Goal: Task Accomplishment & Management: Complete application form

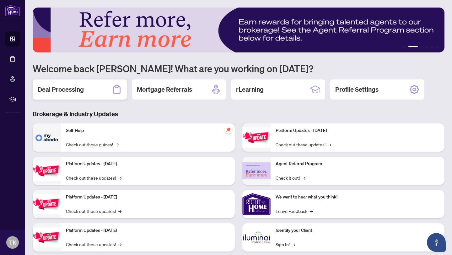
click at [78, 89] on h2 "Deal Processing" at bounding box center [61, 89] width 46 height 9
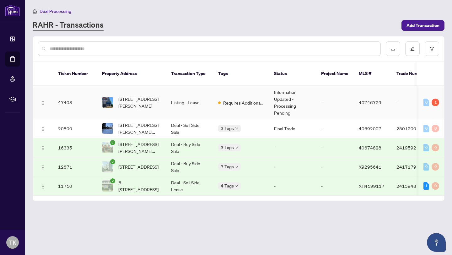
click at [65, 102] on td "47403" at bounding box center [75, 102] width 44 height 33
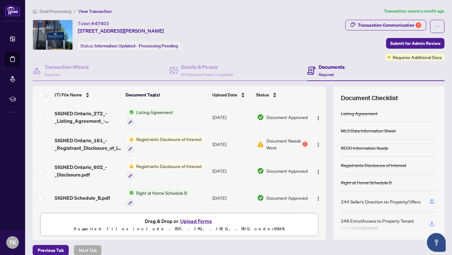
click at [198, 221] on button "Upload Forms" at bounding box center [195, 221] width 35 height 8
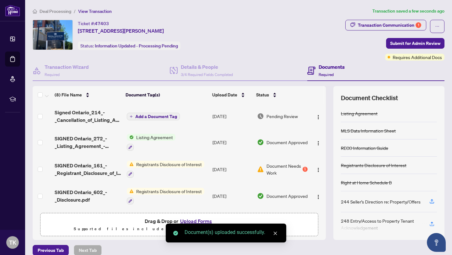
click at [331, 203] on div "(8) File Name Document Tag(s) Upload Date Status Signed Ontario_214_-_Cancellat…" at bounding box center [239, 163] width 412 height 154
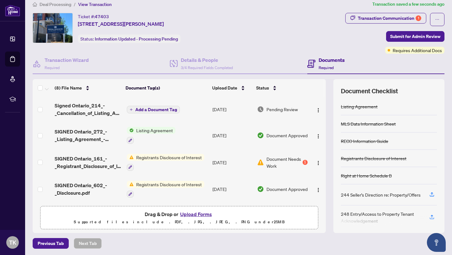
scroll to position [8, 0]
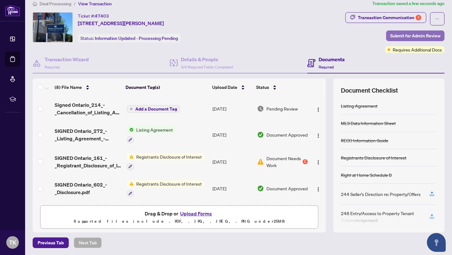
click at [408, 35] on span "Submit for Admin Review" at bounding box center [415, 36] width 50 height 10
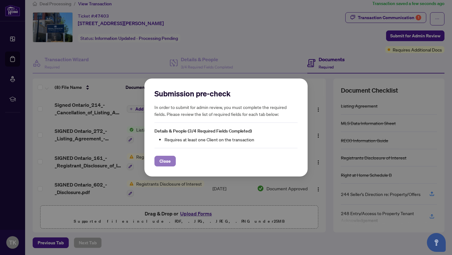
click at [165, 162] on span "Close" at bounding box center [164, 161] width 11 height 10
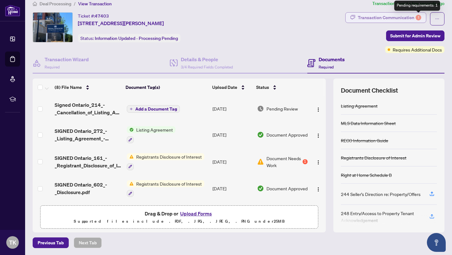
click at [418, 17] on div "1" at bounding box center [419, 18] width 6 height 6
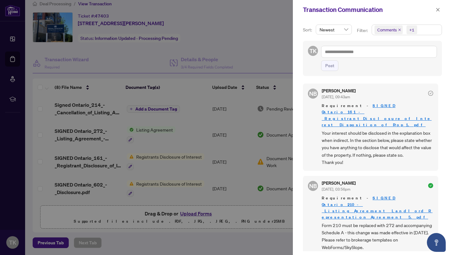
click at [198, 213] on div at bounding box center [226, 127] width 452 height 255
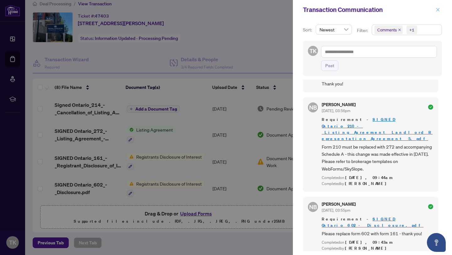
click at [438, 9] on icon "close" at bounding box center [438, 10] width 4 height 4
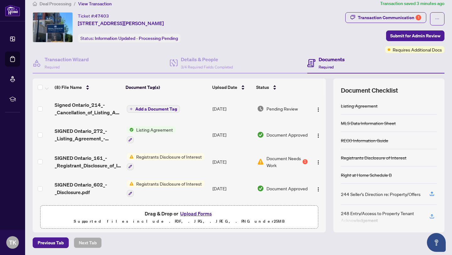
click at [200, 212] on button "Upload Forms" at bounding box center [195, 213] width 35 height 8
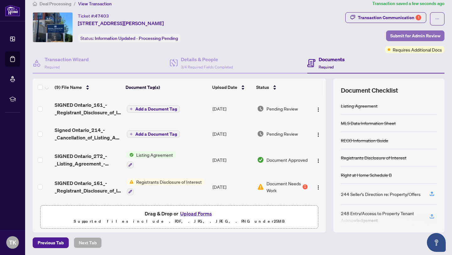
click at [438, 34] on span "Submit for Admin Review" at bounding box center [415, 36] width 50 height 10
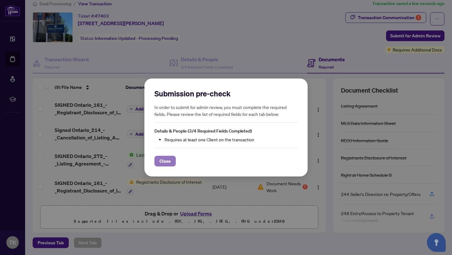
click at [168, 163] on span "Close" at bounding box center [164, 161] width 11 height 10
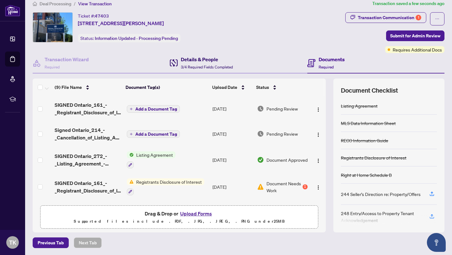
click at [203, 65] on span "3/4 Required Fields Completed" at bounding box center [207, 67] width 52 height 5
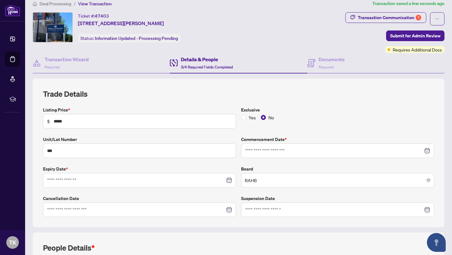
type input "**********"
click at [345, 100] on div "**********" at bounding box center [238, 153] width 391 height 128
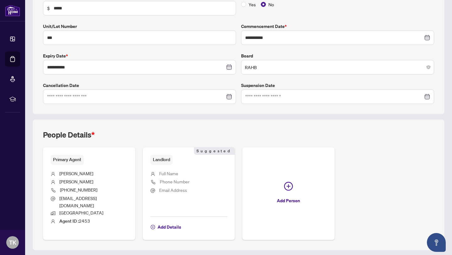
scroll to position [132, 0]
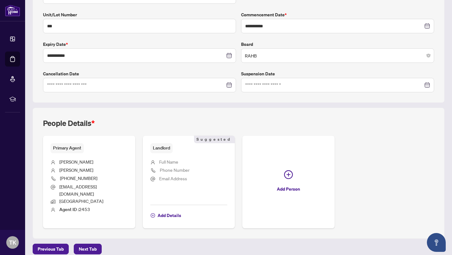
click at [174, 162] on span "Full Name" at bounding box center [168, 162] width 19 height 6
click at [174, 210] on span "Add Details" at bounding box center [170, 215] width 24 height 10
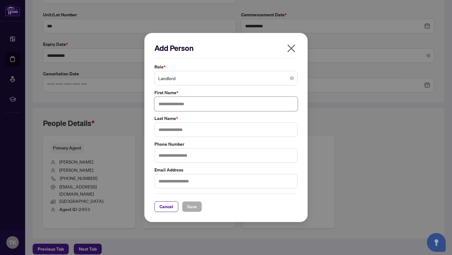
click at [180, 104] on input "text" at bounding box center [225, 104] width 143 height 14
type input "*"
type input "****"
click at [176, 131] on input "text" at bounding box center [225, 129] width 143 height 14
type input "*******"
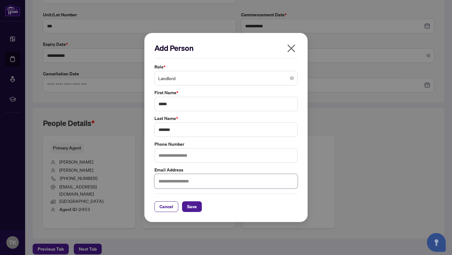
click at [180, 181] on input "text" at bounding box center [225, 181] width 143 height 14
type input "**********"
click at [193, 208] on span "Save" at bounding box center [192, 207] width 10 height 10
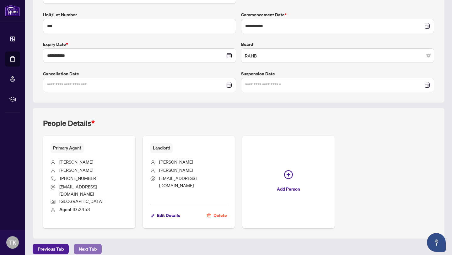
click at [89, 245] on span "Next Tab" at bounding box center [88, 249] width 18 height 10
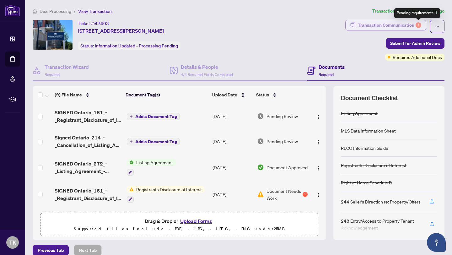
click at [418, 25] on div "1" at bounding box center [419, 25] width 6 height 6
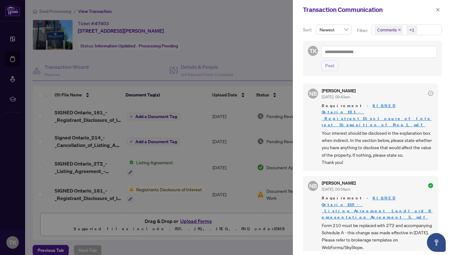
scroll to position [78, 0]
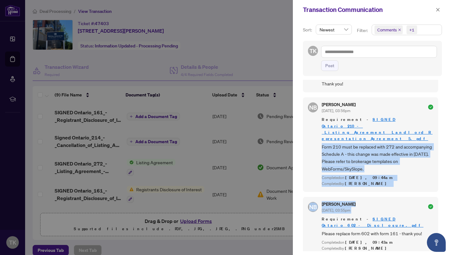
drag, startPoint x: 438, startPoint y: 209, endPoint x: 438, endPoint y: 107, distance: 102.0
click at [438, 116] on div "NB [PERSON_NAME] [DATE], 09:43am Requirement - SIGNED Ontario_161_-_Registrant_…" at bounding box center [372, 165] width 139 height 171
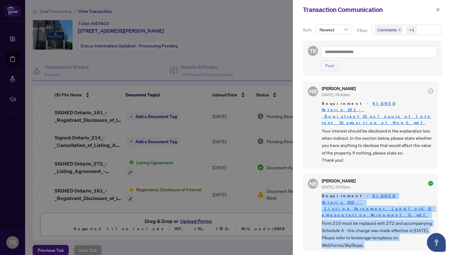
scroll to position [0, 0]
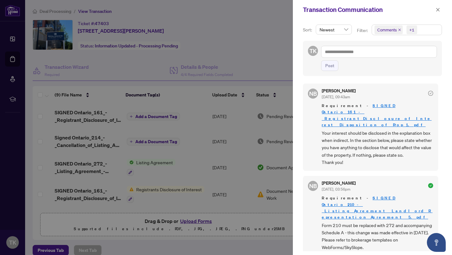
click at [428, 91] on icon "check-circle" at bounding box center [430, 93] width 5 height 5
click at [428, 92] on icon "check-circle" at bounding box center [430, 93] width 5 height 5
click at [439, 8] on icon "close" at bounding box center [437, 9] width 3 height 3
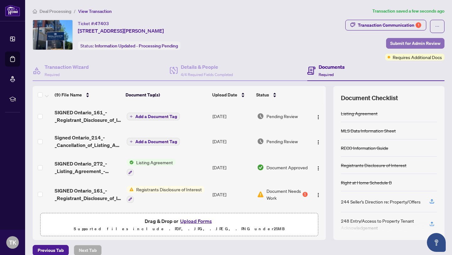
click at [417, 43] on span "Submit for Admin Review" at bounding box center [415, 43] width 50 height 10
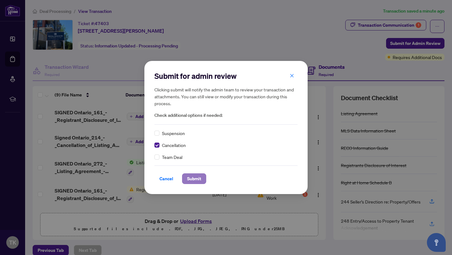
click at [191, 177] on span "Submit" at bounding box center [194, 179] width 14 height 10
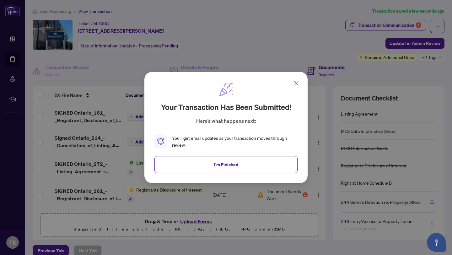
click at [296, 84] on icon at bounding box center [296, 83] width 4 height 4
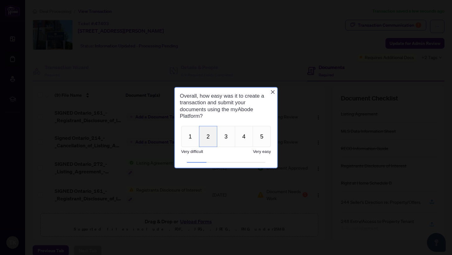
click at [205, 141] on button "2" at bounding box center [208, 136] width 18 height 21
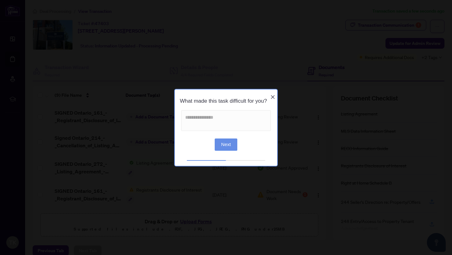
click at [225, 147] on button "Next" at bounding box center [226, 144] width 23 height 12
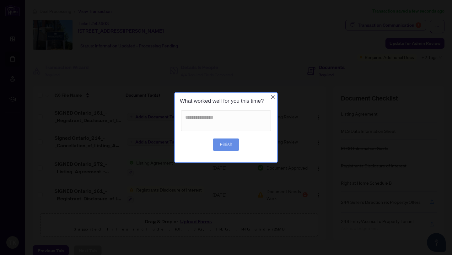
click at [225, 146] on button "Finish" at bounding box center [226, 144] width 26 height 12
